Goal: Information Seeking & Learning: Learn about a topic

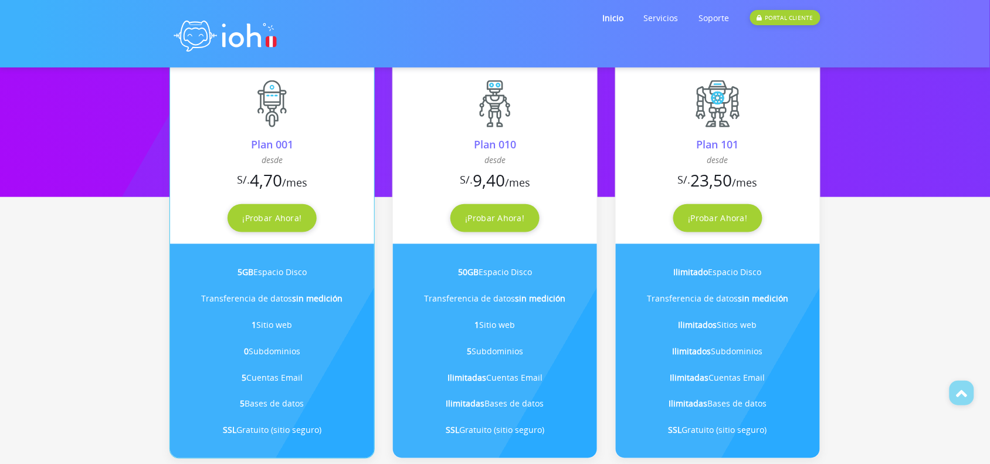
scroll to position [293, 0]
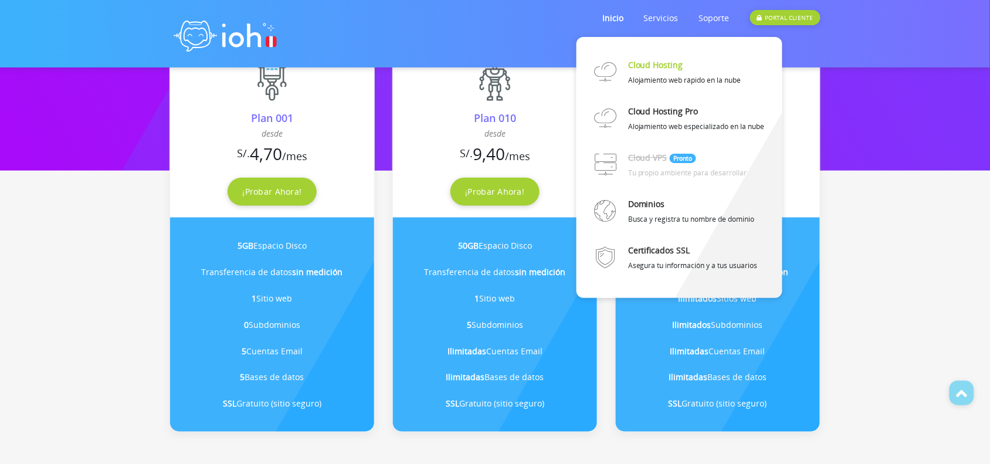
click at [666, 66] on link "Cloud Hosting" at bounding box center [655, 65] width 55 height 21
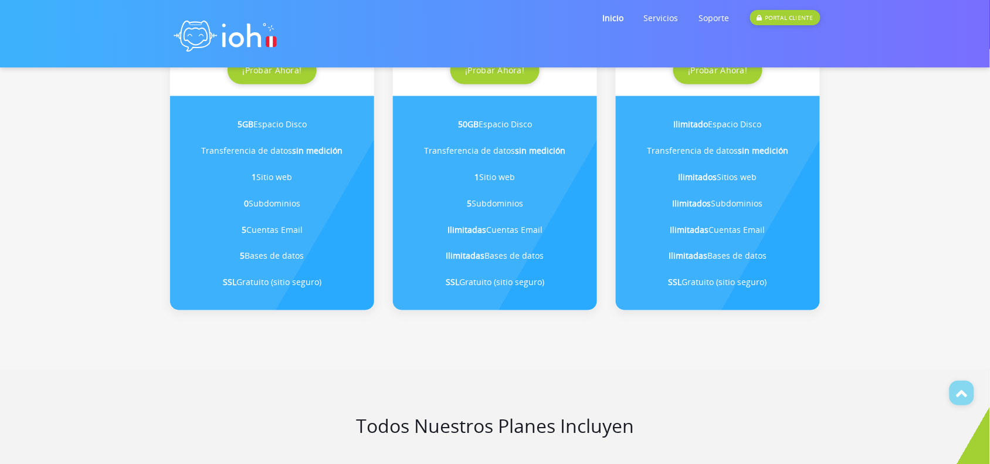
scroll to position [440, 0]
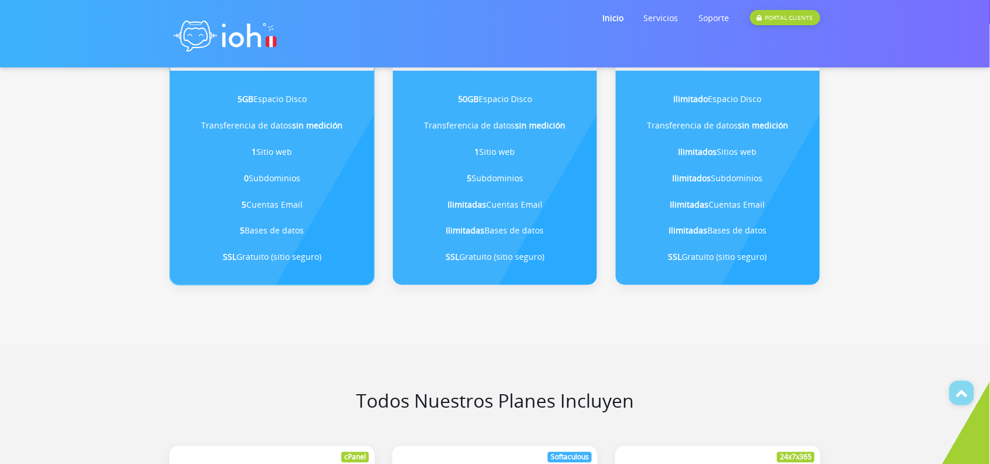
click at [285, 235] on li "5 Bases de datos" at bounding box center [272, 231] width 175 height 26
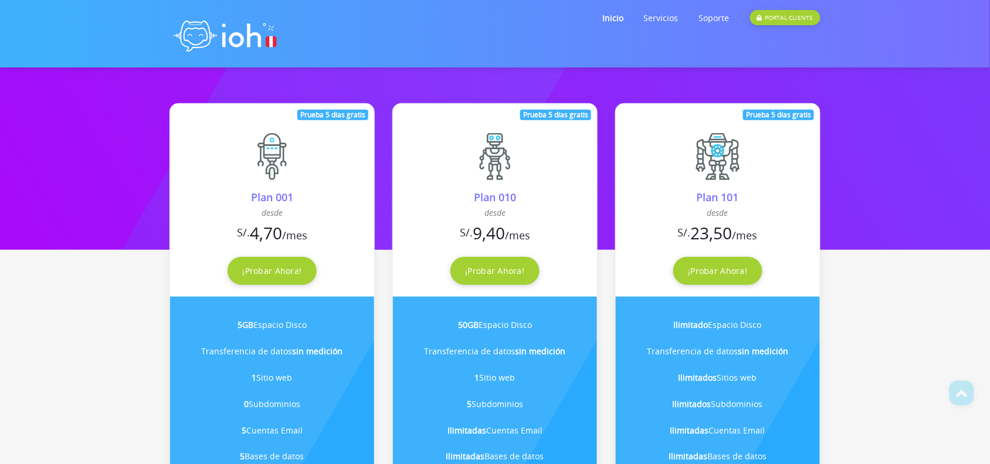
scroll to position [0, 0]
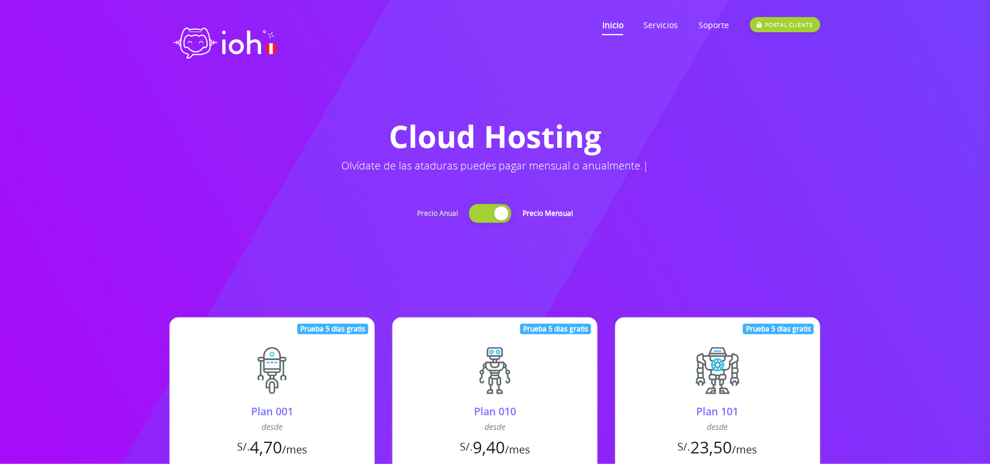
click at [611, 18] on link "Inicio" at bounding box center [613, 25] width 21 height 46
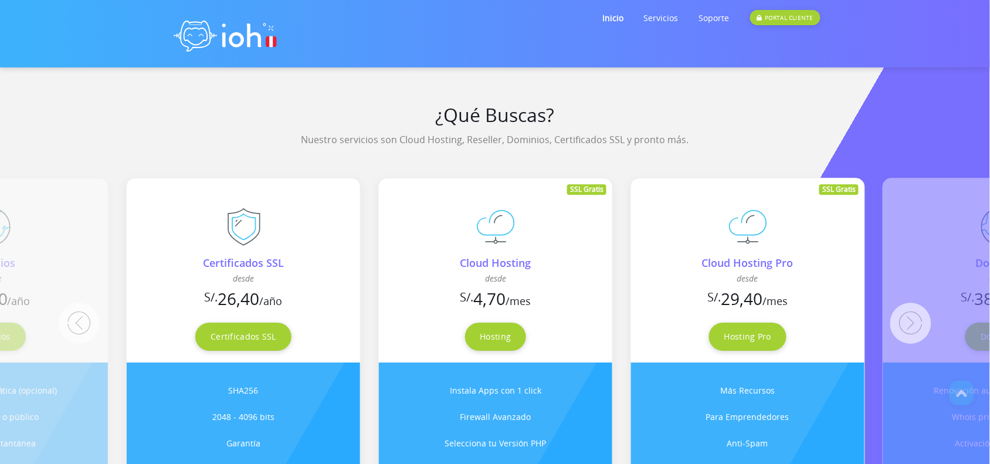
scroll to position [953, 0]
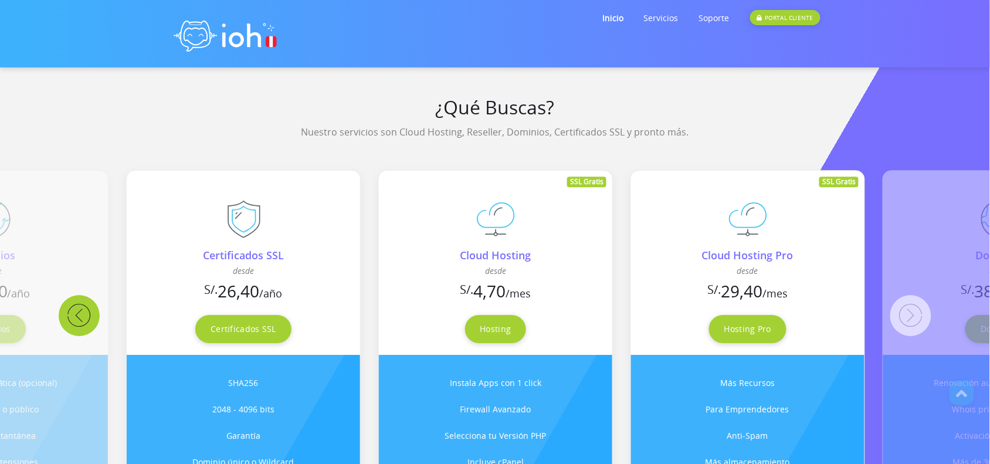
click at [76, 324] on button "Previous" at bounding box center [79, 315] width 41 height 41
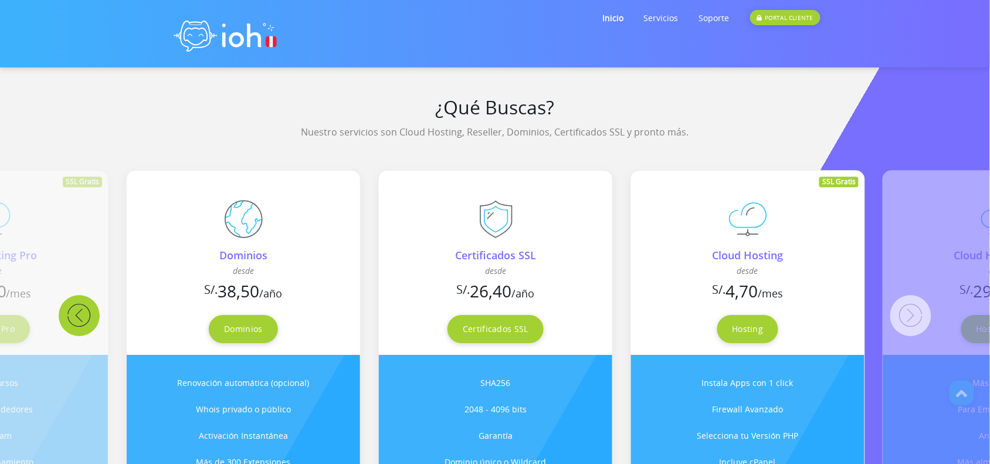
click at [76, 324] on button "Previous" at bounding box center [79, 315] width 41 height 41
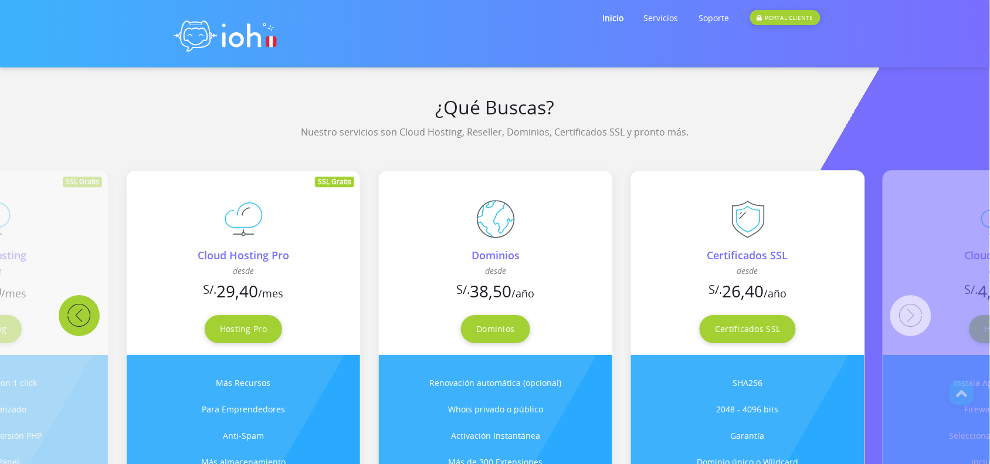
click at [76, 324] on button "Previous" at bounding box center [79, 315] width 41 height 41
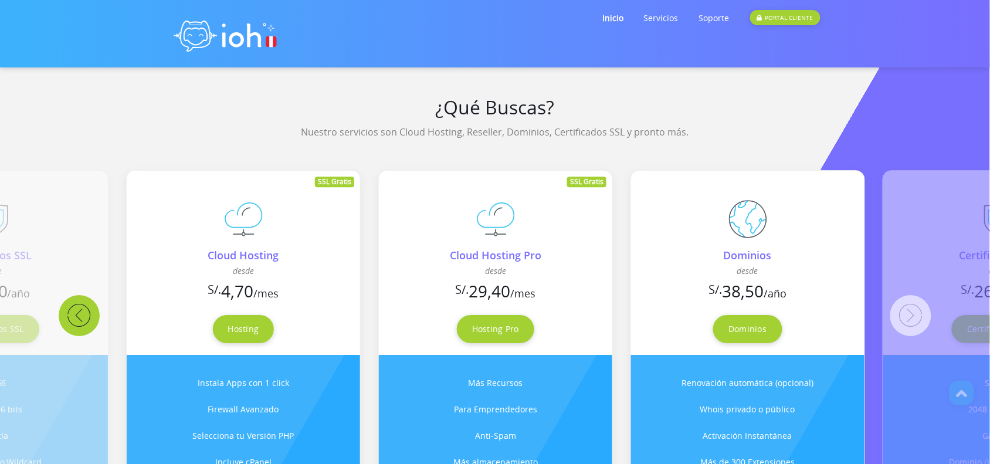
click at [76, 324] on button "Previous" at bounding box center [79, 315] width 41 height 41
drag, startPoint x: 76, startPoint y: 324, endPoint x: 150, endPoint y: 217, distance: 129.5
click at [75, 326] on button "Previous" at bounding box center [79, 315] width 41 height 41
